Goal: Obtain resource: Obtain resource

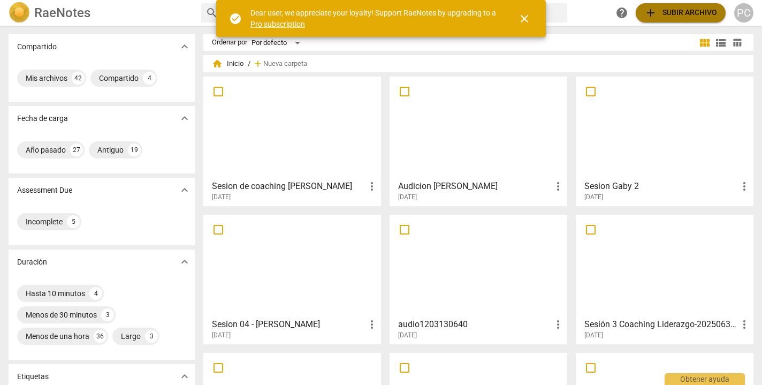
click at [702, 14] on span "add Subir archivo" at bounding box center [680, 12] width 73 height 13
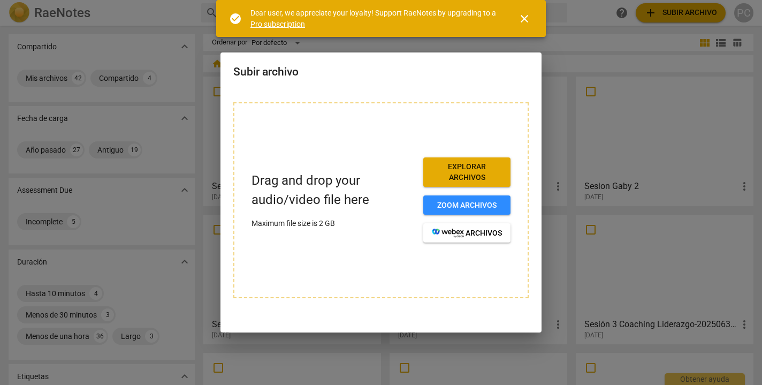
click at [479, 168] on span "Explorar archivos" at bounding box center [467, 172] width 70 height 21
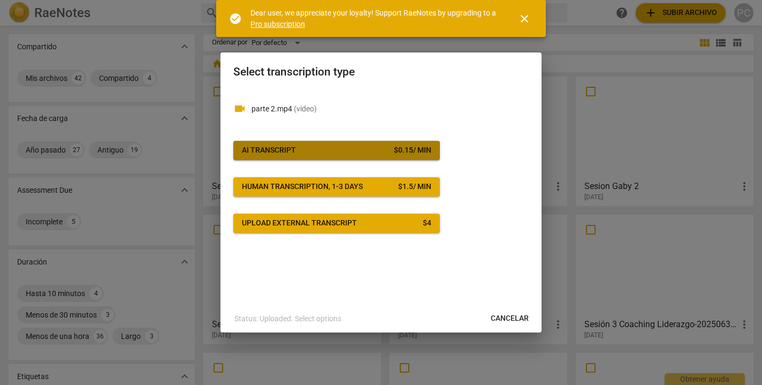
click at [386, 151] on span "AI Transcript $ 0.15 / min" at bounding box center [336, 150] width 189 height 11
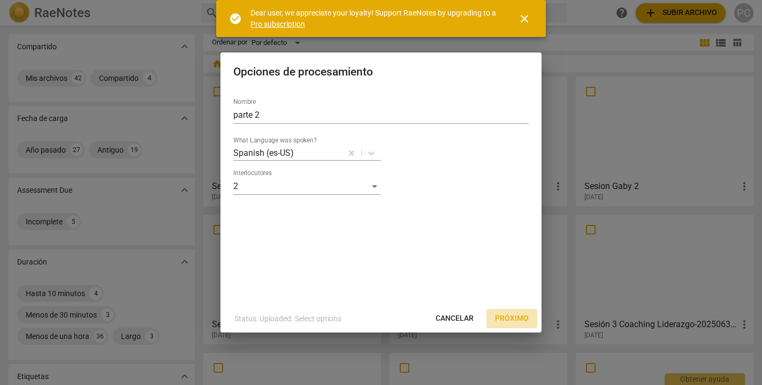
click at [515, 318] on span "Próximo" at bounding box center [512, 318] width 34 height 11
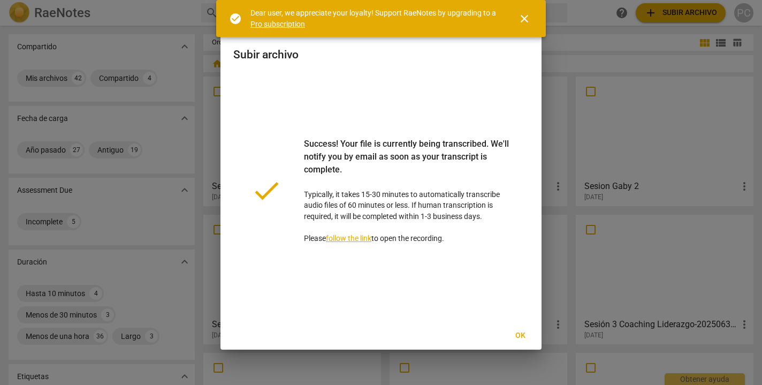
click at [521, 337] on span "Ok" at bounding box center [520, 335] width 17 height 11
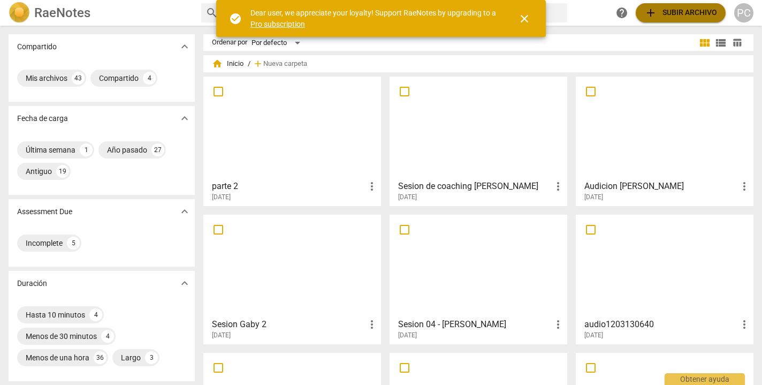
click at [685, 11] on span "add Subir archivo" at bounding box center [680, 12] width 73 height 13
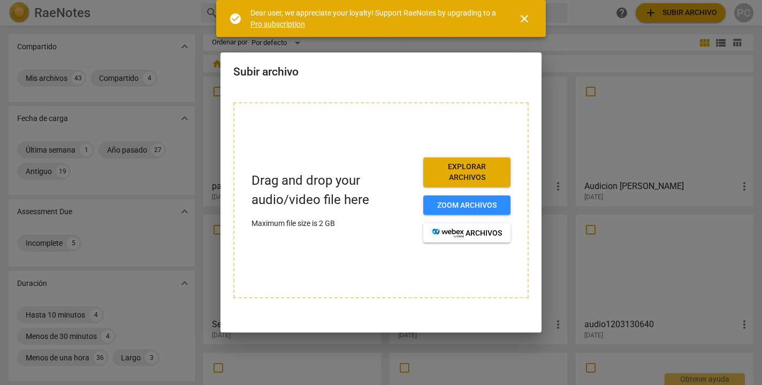
click at [469, 175] on span "Explorar archivos" at bounding box center [467, 172] width 70 height 21
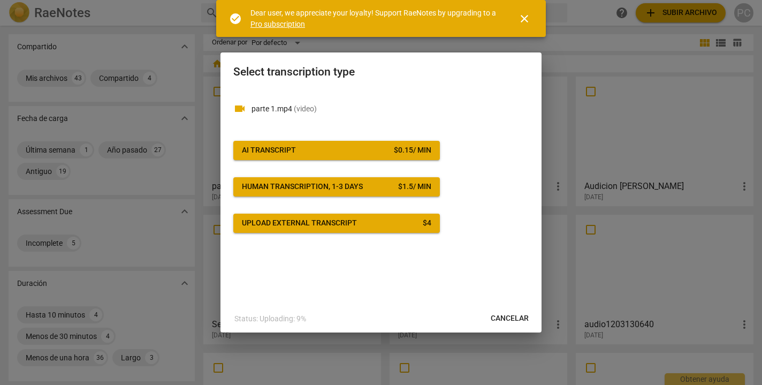
click at [435, 153] on button "AI Transcript $ 0.15 / min" at bounding box center [336, 150] width 207 height 19
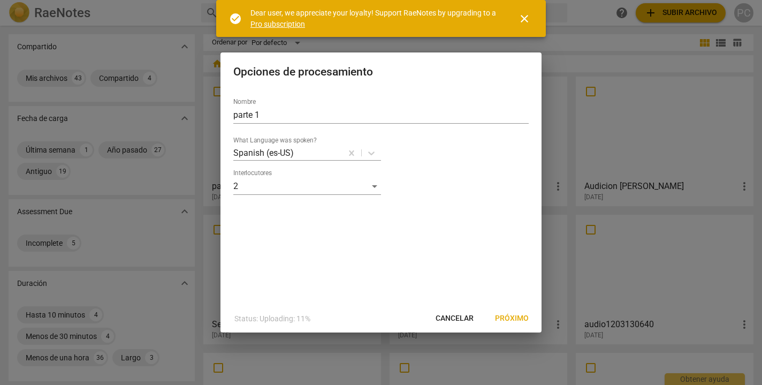
click at [516, 318] on span "Próximo" at bounding box center [512, 318] width 34 height 11
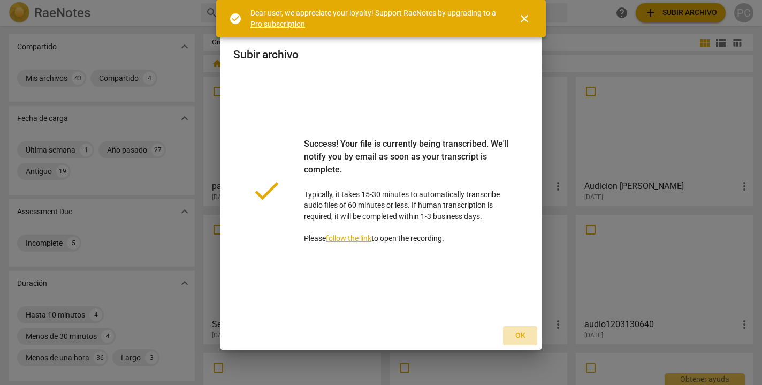
click at [523, 337] on span "Ok" at bounding box center [520, 335] width 17 height 11
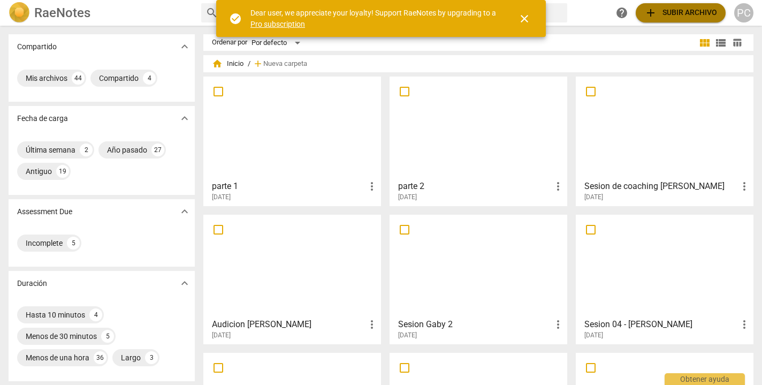
click at [686, 14] on span "add Subir archivo" at bounding box center [680, 12] width 73 height 13
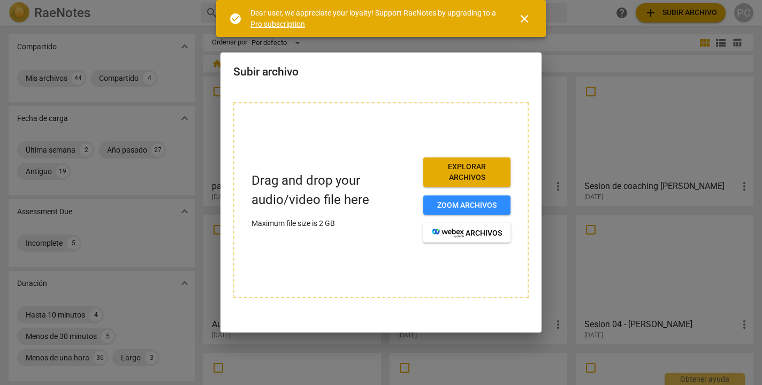
click at [526, 20] on span "close" at bounding box center [524, 18] width 13 height 13
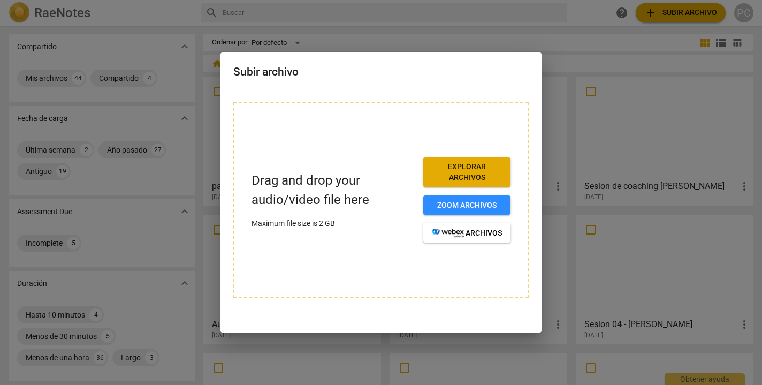
click at [523, 26] on div at bounding box center [381, 192] width 762 height 385
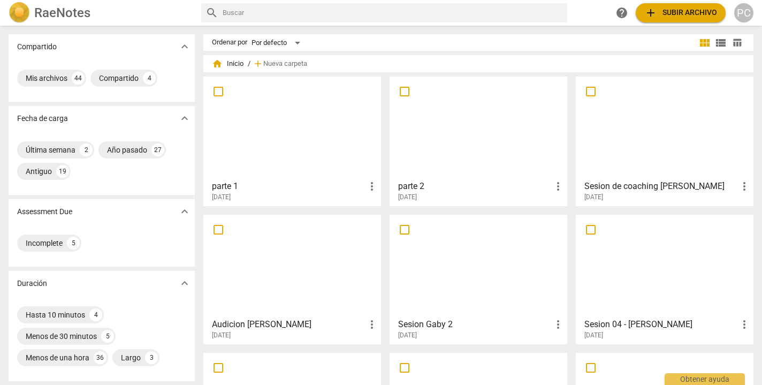
click at [309, 110] on div at bounding box center [292, 127] width 170 height 95
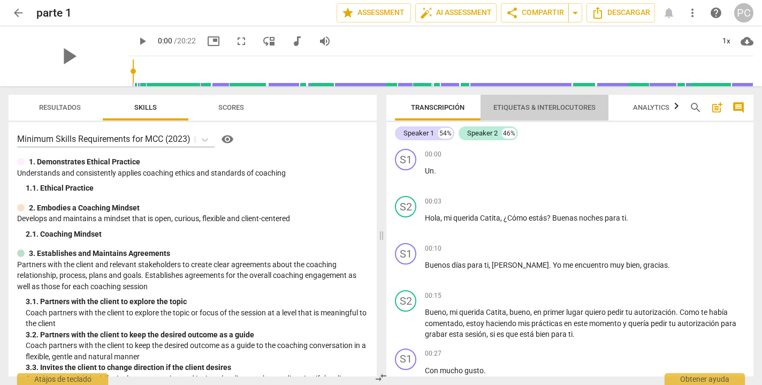
click at [573, 110] on span "Etiquetas & Interlocutores" at bounding box center [544, 107] width 102 height 8
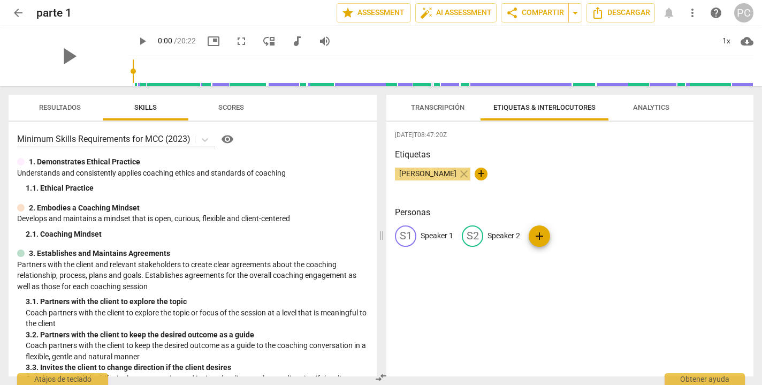
click at [438, 233] on p "Speaker 1" at bounding box center [437, 235] width 33 height 11
type input "[PERSON_NAME]"
click at [575, 230] on div "edit Speaker 2" at bounding box center [560, 235] width 58 height 21
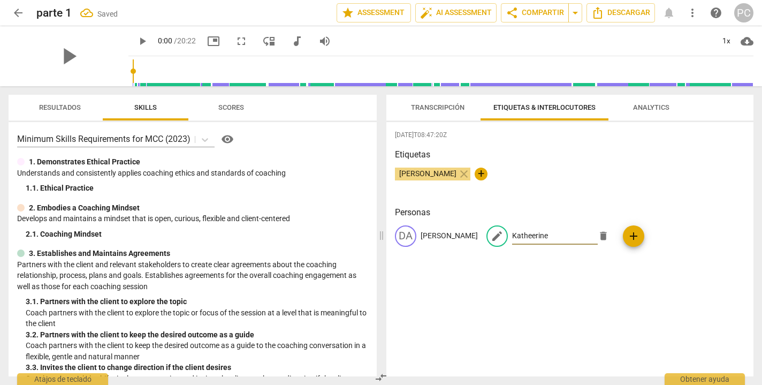
type input "Katheerine"
click at [512, 234] on p "Katheerine" at bounding box center [530, 235] width 36 height 11
click at [512, 235] on input "Katheerine" at bounding box center [555, 235] width 86 height 17
type input "[PERSON_NAME]"
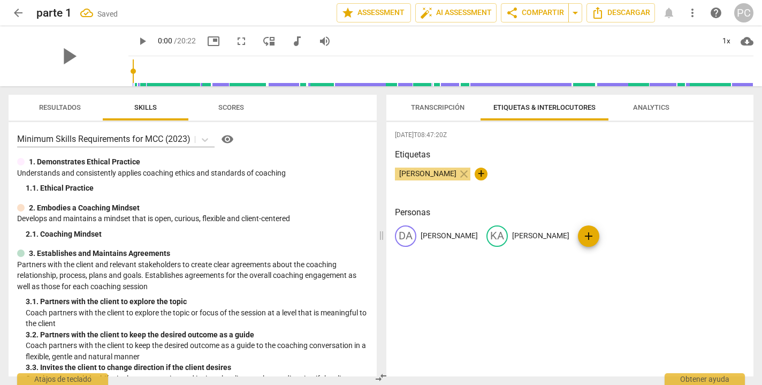
click at [636, 108] on span "Analytics" at bounding box center [651, 107] width 36 height 8
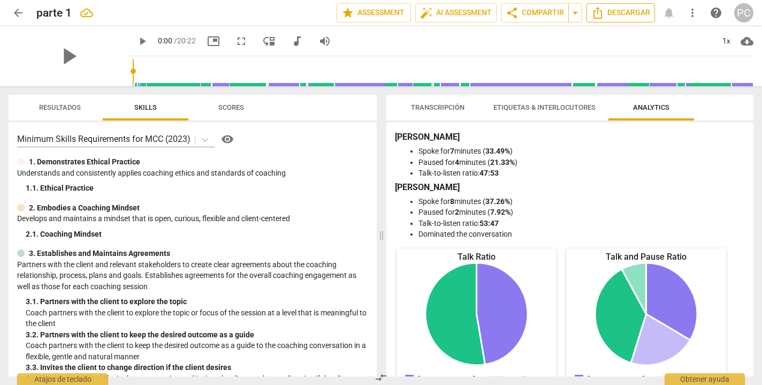
click at [635, 17] on span "Descargar" at bounding box center [620, 12] width 59 height 13
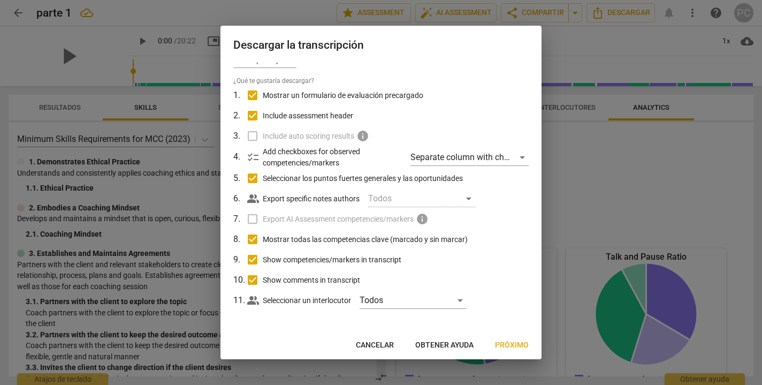
scroll to position [20, 0]
click at [520, 344] on span "Próximo" at bounding box center [512, 345] width 34 height 11
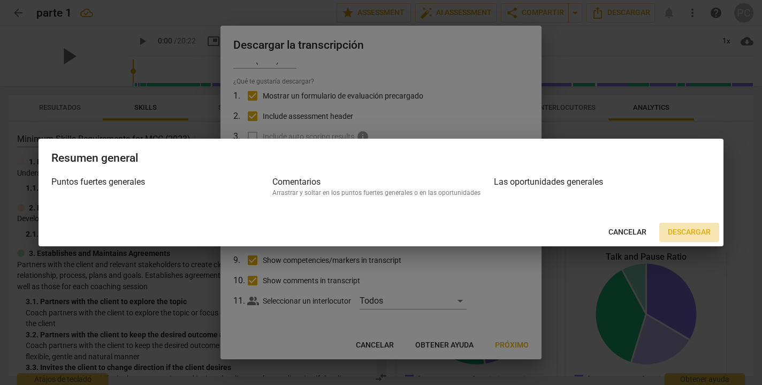
click at [688, 230] on span "Descargar" at bounding box center [689, 232] width 43 height 11
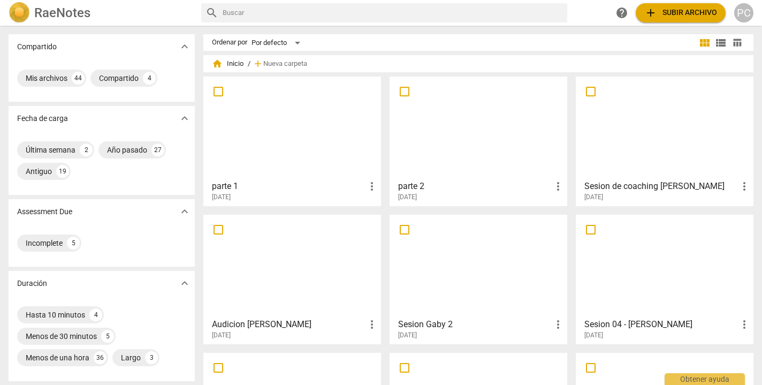
click at [447, 107] on div at bounding box center [478, 127] width 170 height 95
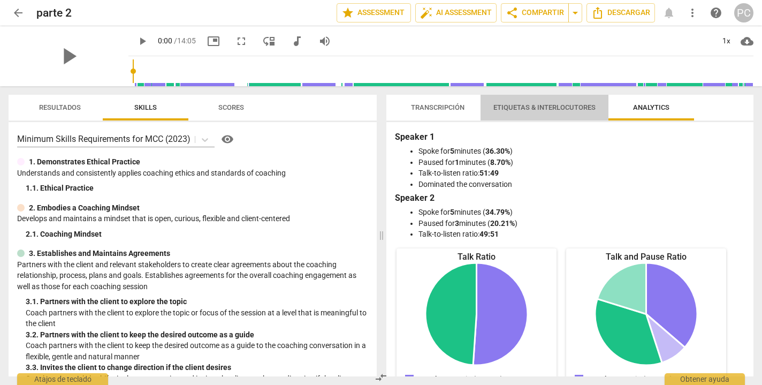
click at [534, 108] on span "Etiquetas & Interlocutores" at bounding box center [544, 107] width 102 height 8
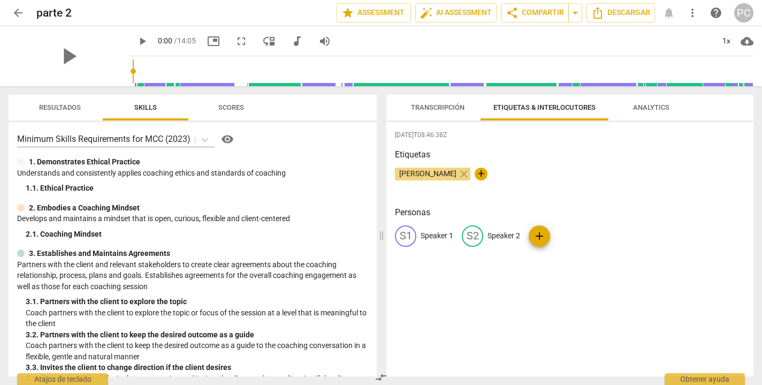
click at [436, 235] on p "Speaker 1" at bounding box center [437, 235] width 33 height 11
type input "[PERSON_NAME]"
click at [567, 237] on p "Speaker 2" at bounding box center [573, 235] width 33 height 11
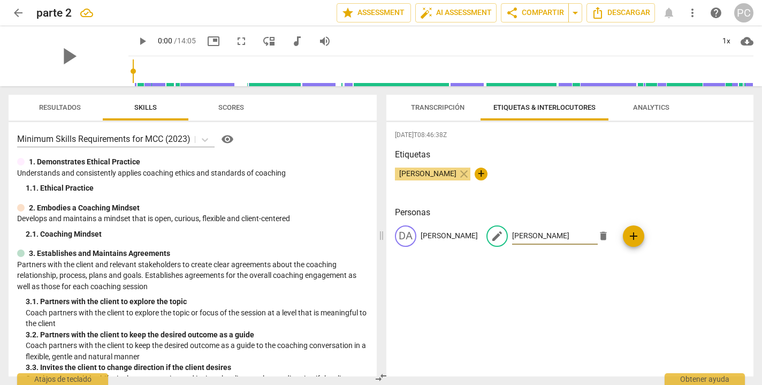
type input "[PERSON_NAME]"
click at [445, 103] on span "Transcripción" at bounding box center [438, 107] width 54 height 8
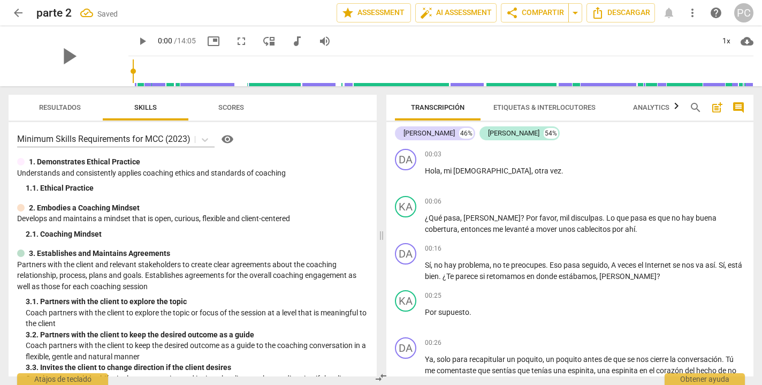
click at [655, 111] on span "Analytics" at bounding box center [651, 107] width 36 height 8
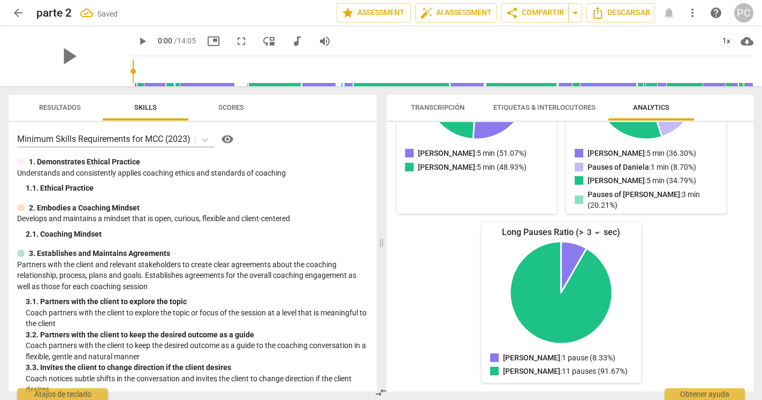
scroll to position [212, 0]
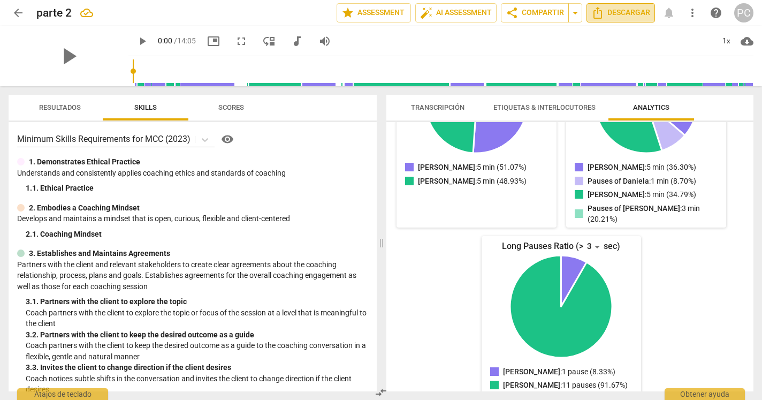
click at [618, 16] on span "Descargar" at bounding box center [620, 12] width 59 height 13
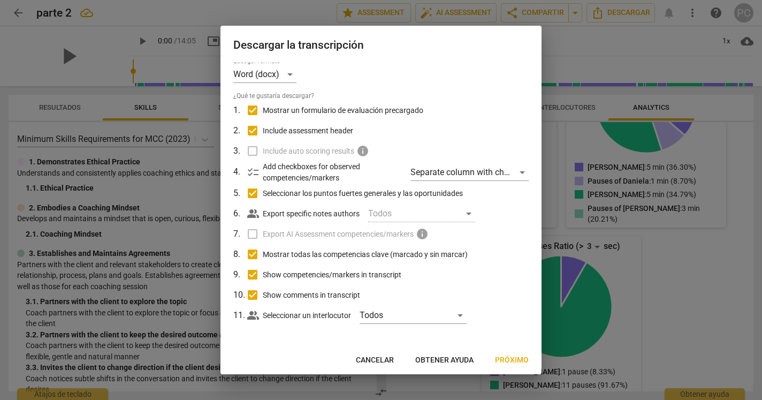
scroll to position [5, 0]
click at [508, 355] on span "Próximo" at bounding box center [512, 360] width 34 height 11
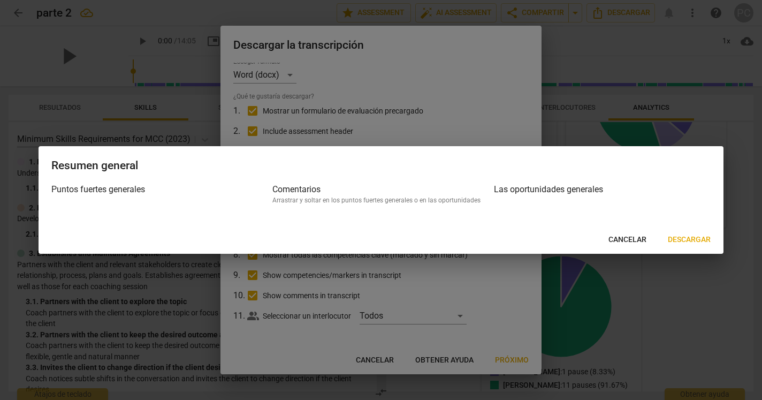
click at [681, 237] on span "Descargar" at bounding box center [689, 239] width 43 height 11
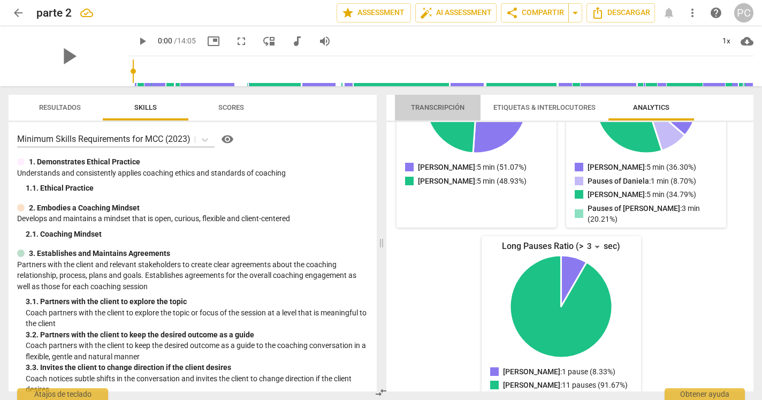
click at [454, 108] on span "Transcripción" at bounding box center [438, 107] width 54 height 8
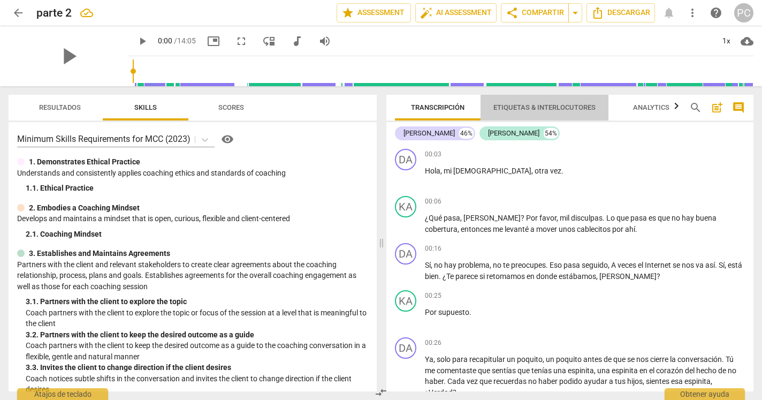
click at [532, 110] on span "Etiquetas & Interlocutores" at bounding box center [544, 107] width 102 height 8
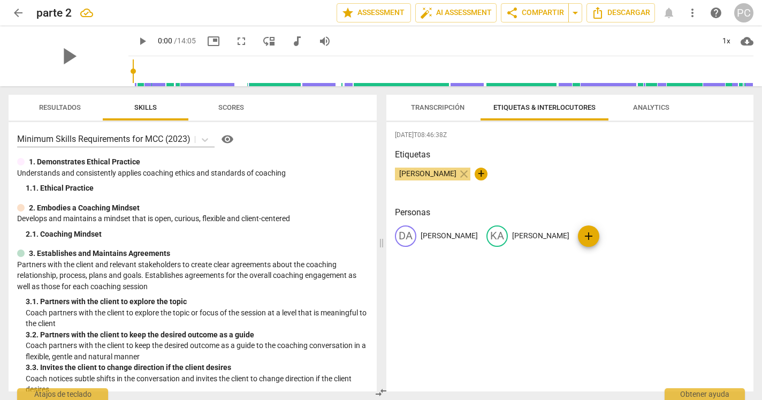
click at [648, 103] on span "Analytics" at bounding box center [651, 108] width 62 height 14
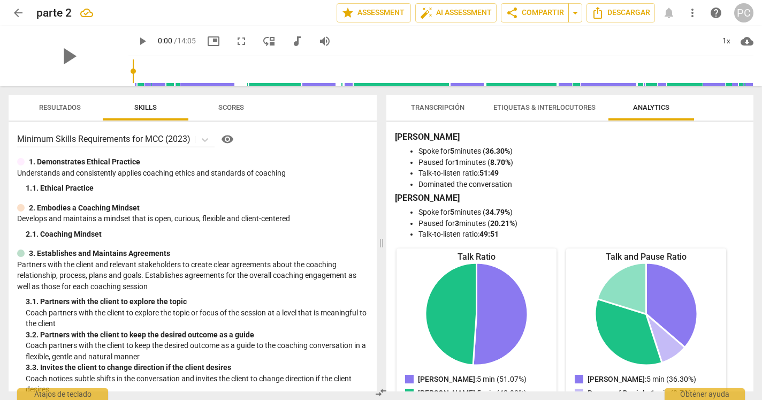
scroll to position [0, 0]
click at [415, 144] on div "[PERSON_NAME] for 5 minutes ( 36.30% ) Paused for 1 minutes ( 8.70% ) Talk-to-l…" at bounding box center [570, 185] width 350 height 109
click at [398, 135] on b "[PERSON_NAME]" at bounding box center [427, 137] width 65 height 10
click at [398, 136] on b "[PERSON_NAME]" at bounding box center [427, 137] width 65 height 10
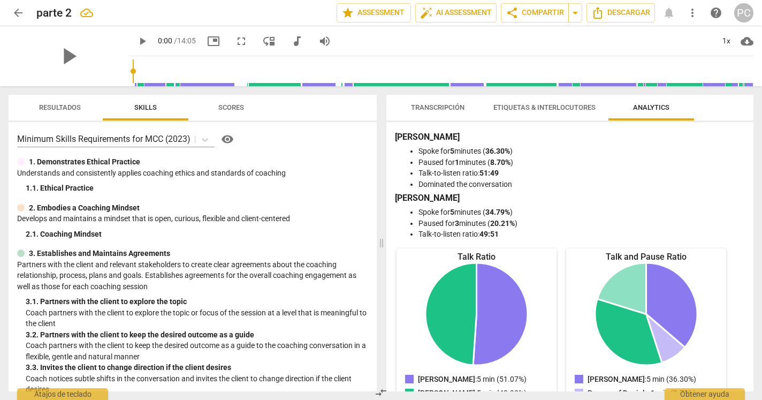
click at [396, 148] on p "Spoke for 5 minutes ( 36.30% ) Paused for 1 minutes ( 8.70% ) Talk-to-listen ra…" at bounding box center [570, 168] width 350 height 44
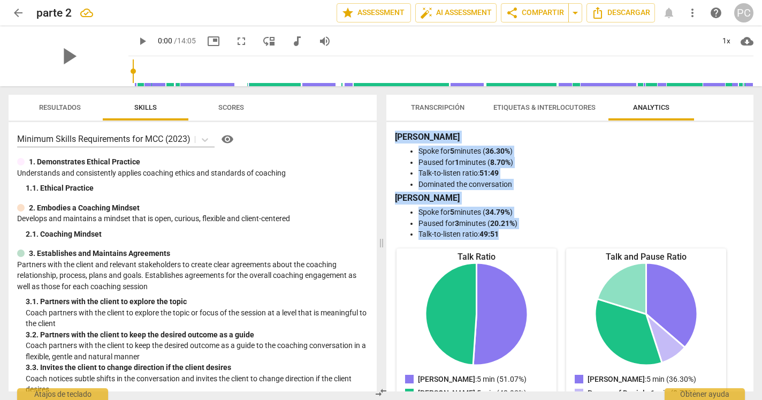
drag, startPoint x: 394, startPoint y: 137, endPoint x: 508, endPoint y: 235, distance: 150.2
click at [508, 235] on div "[PERSON_NAME] for 5 minutes ( 36.30% ) Paused for 1 minutes ( 8.70% ) Talk-to-l…" at bounding box center [569, 256] width 367 height 269
copy div "[PERSON_NAME] for 5 minutes ( 36.30% ) Paused for 1 minutes ( 8.70% ) Talk-to-l…"
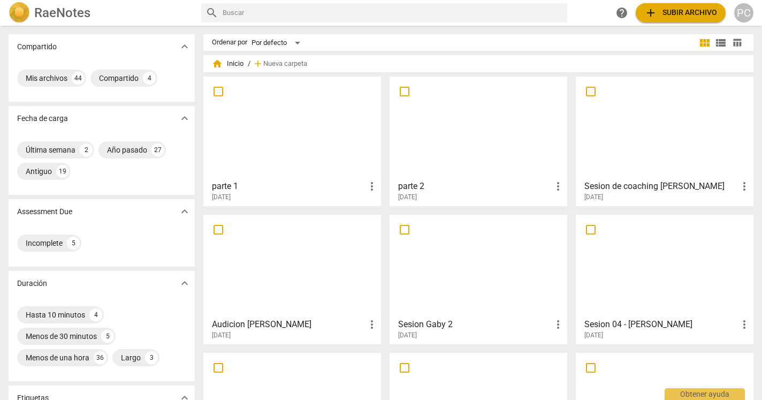
click at [443, 109] on div at bounding box center [478, 127] width 170 height 95
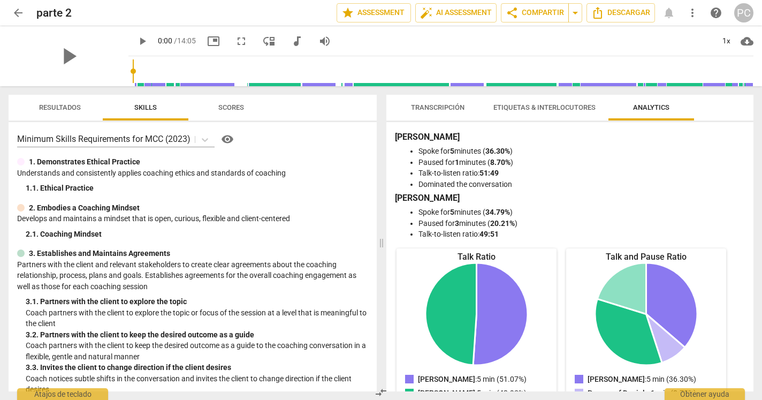
click at [451, 109] on span "Transcripción" at bounding box center [438, 107] width 54 height 8
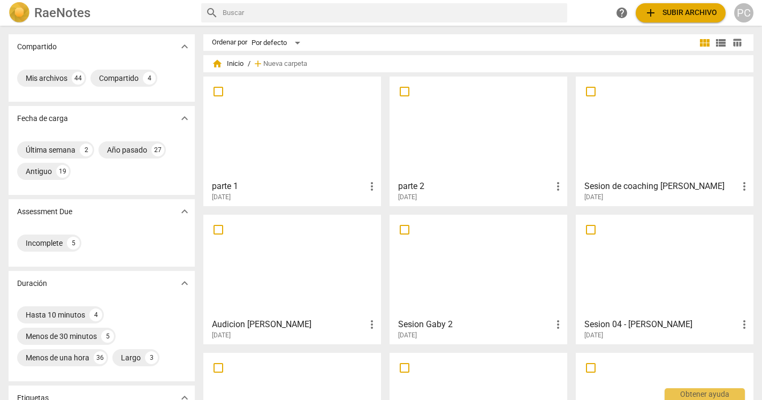
click at [323, 140] on div at bounding box center [292, 127] width 170 height 95
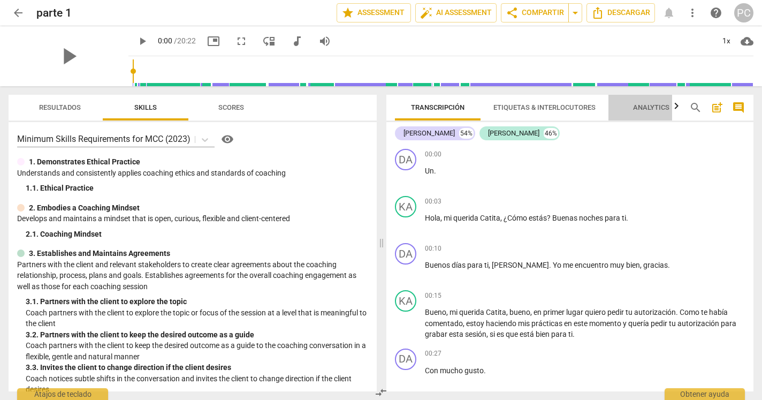
click at [656, 104] on span "Analytics" at bounding box center [651, 107] width 36 height 8
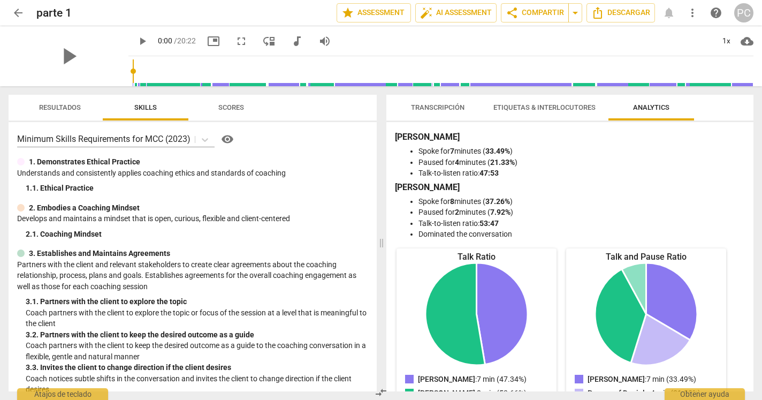
click at [393, 136] on div "[PERSON_NAME] for 7 minutes ( 33.49% ) Paused for 4 minutes ( 21.33% ) Talk-to-…" at bounding box center [569, 256] width 367 height 269
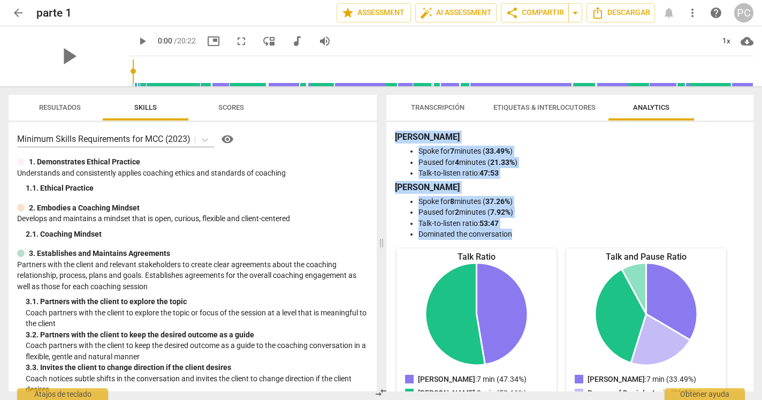
drag, startPoint x: 522, startPoint y: 232, endPoint x: 390, endPoint y: 139, distance: 161.3
click at [390, 139] on div "[PERSON_NAME] for 7 minutes ( 33.49% ) Paused for 4 minutes ( 21.33% ) Talk-to-…" at bounding box center [569, 256] width 367 height 269
copy div "[PERSON_NAME] for 7 minutes ( 33.49% ) Paused for 4 minutes ( 21.33% ) Talk-to-…"
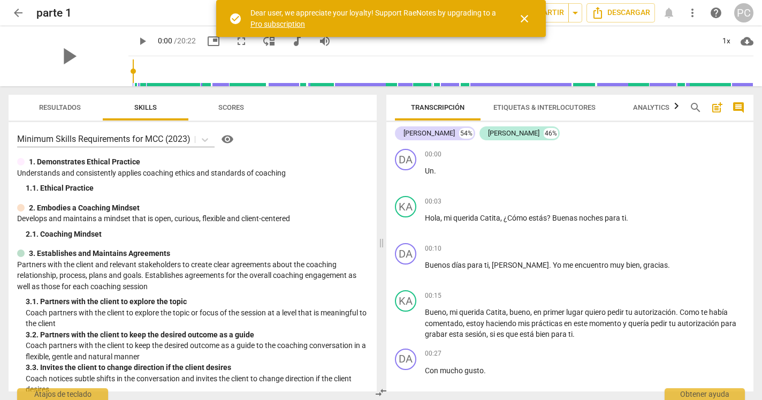
click at [513, 109] on span "Etiquetas & Interlocutores" at bounding box center [544, 107] width 102 height 8
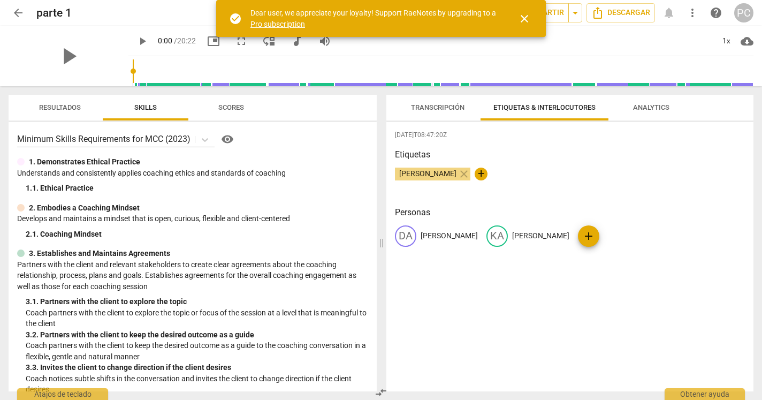
click at [437, 235] on p "[PERSON_NAME]" at bounding box center [449, 235] width 57 height 11
type input "[PERSON_NAME]"
click at [565, 245] on div "edit Katherine" at bounding box center [572, 235] width 83 height 21
type input "[PERSON_NAME]"
click at [628, 10] on span "Descargar" at bounding box center [620, 12] width 59 height 13
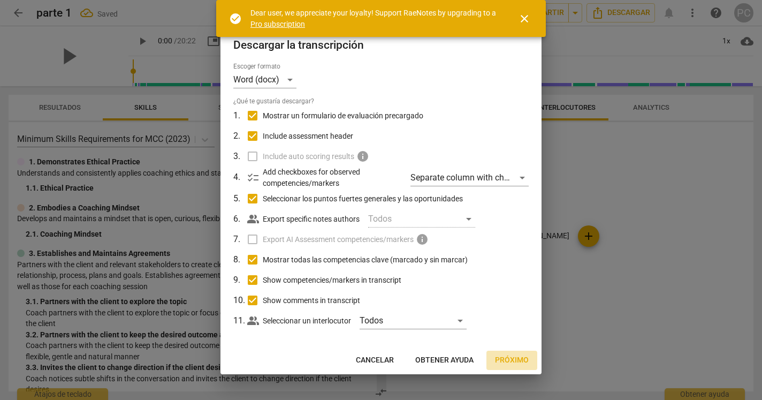
click at [518, 363] on span "Próximo" at bounding box center [512, 360] width 34 height 11
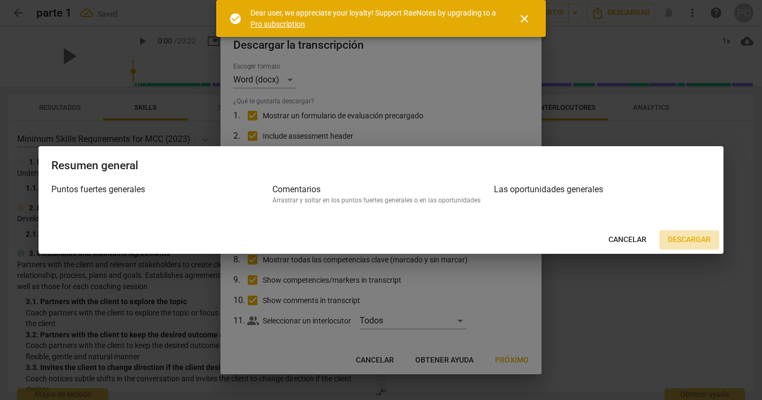
click at [695, 244] on span "Descargar" at bounding box center [689, 239] width 43 height 11
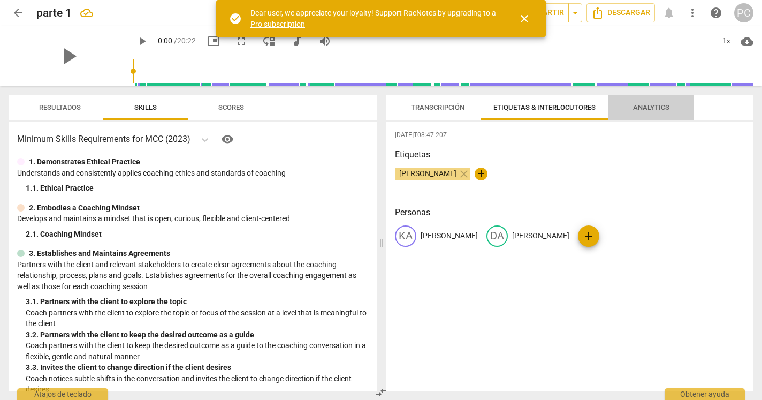
click at [647, 109] on span "Analytics" at bounding box center [651, 107] width 36 height 8
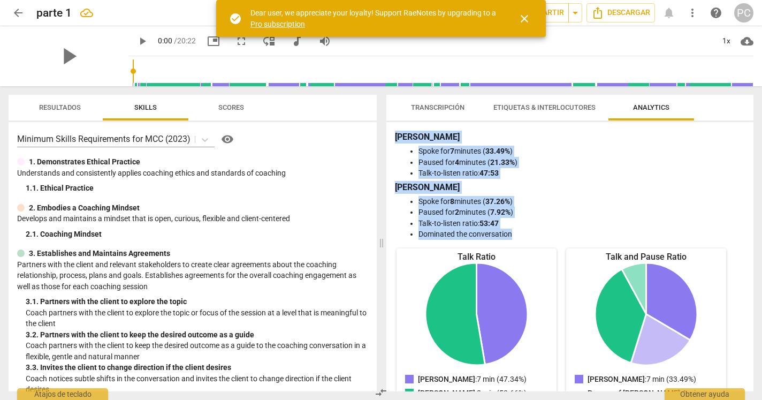
drag, startPoint x: 396, startPoint y: 137, endPoint x: 522, endPoint y: 231, distance: 157.6
click at [522, 231] on div "Katherine Spoke for 7 minutes ( 33.49% ) Paused for 4 minutes ( 21.33% ) Talk-t…" at bounding box center [570, 185] width 350 height 109
copy div "Katherine Spoke for 7 minutes ( 33.49% ) Paused for 4 minutes ( 21.33% ) Talk-t…"
